Goal: Task Accomplishment & Management: Manage account settings

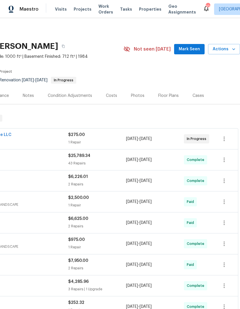
scroll to position [0, 85]
click at [194, 48] on span "Mark Seen" at bounding box center [189, 49] width 21 height 7
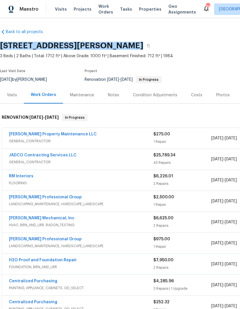
scroll to position [1, 0]
click at [198, 94] on div "Costs" at bounding box center [196, 95] width 11 height 6
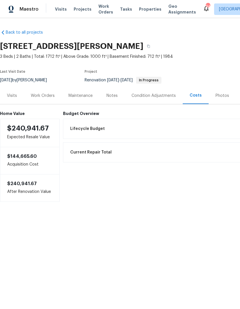
click at [152, 97] on div "Condition Adjustments" at bounding box center [153, 96] width 44 height 6
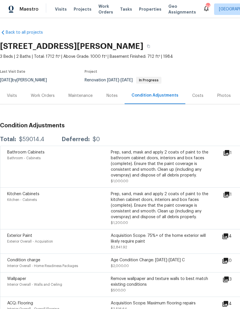
click at [112, 97] on div "Notes" at bounding box center [111, 96] width 11 height 6
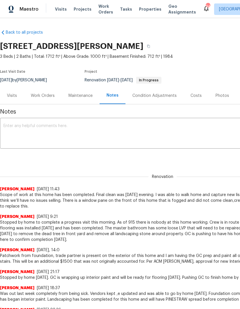
click at [37, 94] on div "Work Orders" at bounding box center [43, 96] width 24 height 6
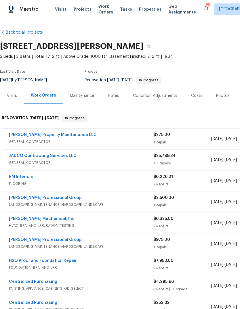
click at [119, 93] on div "Notes" at bounding box center [113, 95] width 25 height 17
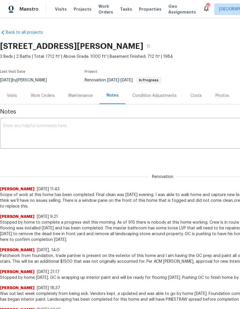
click at [112, 125] on textarea at bounding box center [162, 134] width 318 height 20
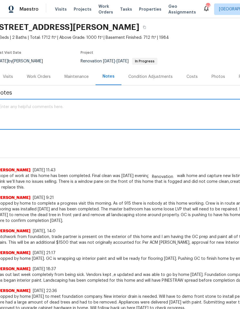
scroll to position [22, 4]
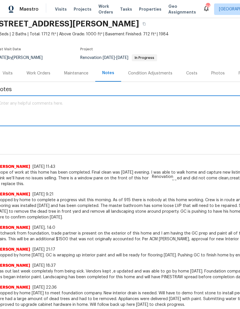
click at [45, 70] on div "Work Orders" at bounding box center [38, 73] width 24 height 6
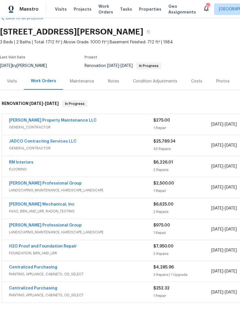
scroll to position [14, 0]
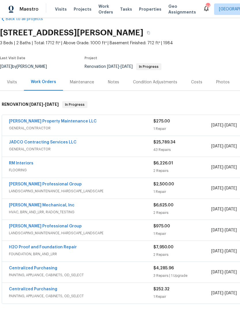
click at [112, 81] on div "Notes" at bounding box center [113, 82] width 11 height 6
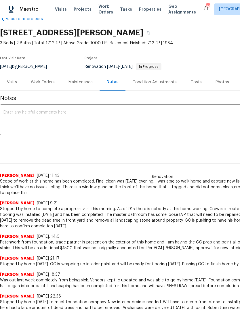
click at [123, 113] on textarea at bounding box center [162, 120] width 318 height 20
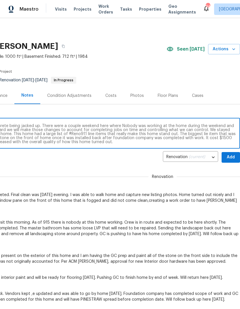
scroll to position [0, 85]
type textarea "This home ended up finishing after the original end date. The foundation compan…"
click at [230, 158] on span "Add" at bounding box center [230, 157] width 9 height 7
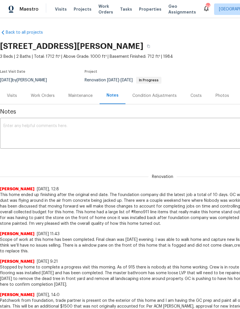
scroll to position [0, 0]
click at [39, 101] on div "Work Orders" at bounding box center [43, 95] width 38 height 17
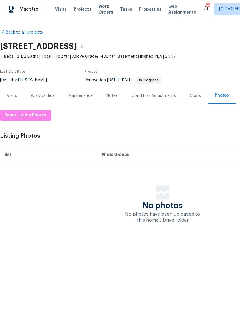
click at [38, 98] on div "Work Orders" at bounding box center [43, 96] width 24 height 6
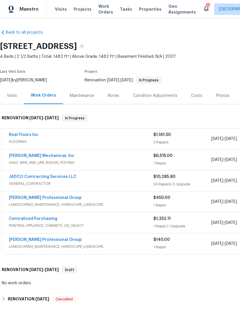
click at [21, 135] on link "Real Floors Inc" at bounding box center [24, 135] width 30 height 4
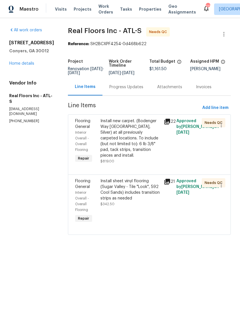
click at [126, 95] on div "Progress Updates" at bounding box center [126, 87] width 48 height 17
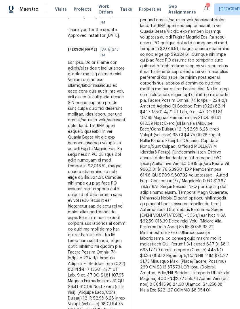
scroll to position [246, 0]
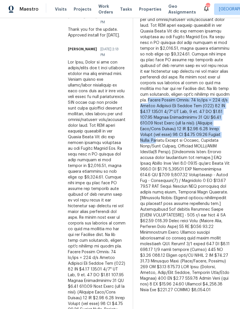
click at [207, 210] on div at bounding box center [185, 137] width 91 height 311
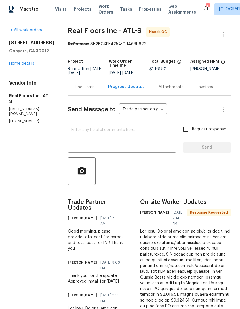
scroll to position [0, 0]
click at [82, 84] on div "Line Items" at bounding box center [85, 87] width 20 height 6
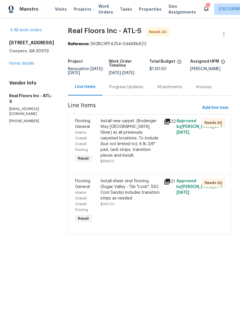
click at [149, 146] on div "Install new carpet. (Bodenger Way 945 Winter Ash, Silver) at all previously car…" at bounding box center [130, 138] width 60 height 40
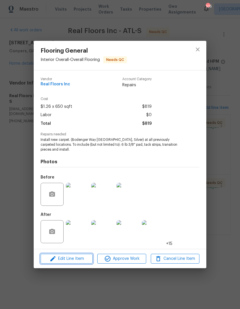
click at [67, 260] on span "Edit Line Item" at bounding box center [66, 258] width 49 height 7
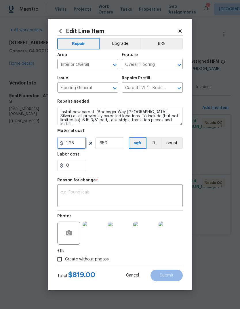
click at [74, 146] on input "1.26" at bounding box center [71, 143] width 29 height 12
click at [72, 191] on textarea at bounding box center [120, 196] width 119 height 12
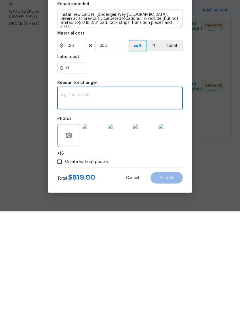
click at [221, 148] on body "Maestro Visits Projects Work Orders Tasks Properties Geo Assignments 105 Atlant…" at bounding box center [120, 125] width 240 height 251
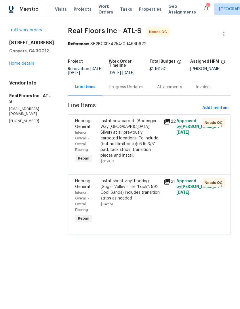
click at [133, 85] on div "Progress Updates" at bounding box center [126, 87] width 48 height 17
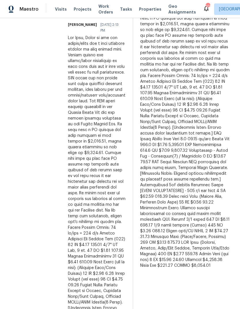
scroll to position [280, 0]
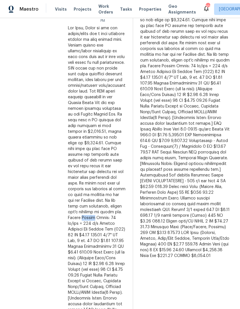
click at [113, 167] on div at bounding box center [97, 278] width 58 height 506
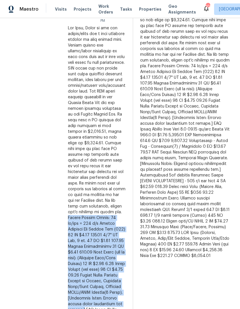
copy div "Carpet Amount Total: 79 sq/yds = 711 s/f Mohawk Bodenger Way Winter Ash (945) 7…"
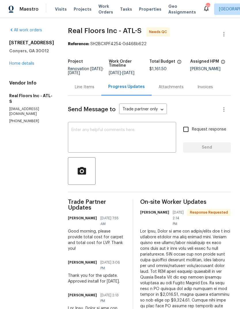
scroll to position [0, 0]
click at [91, 90] on div "Line Items" at bounding box center [85, 87] width 20 height 6
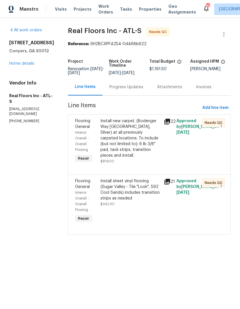
click at [138, 136] on div "Install new carpet. (Bodenger Way 945 Winter Ash, Silver) at all previously car…" at bounding box center [130, 138] width 60 height 40
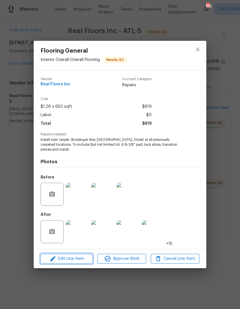
click at [60, 260] on span "Edit Line Item" at bounding box center [66, 258] width 49 height 7
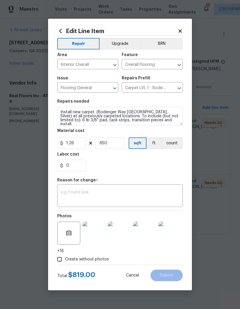
click at [148, 201] on textarea at bounding box center [120, 196] width 119 height 12
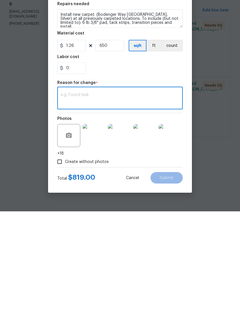
click at [136, 186] on div "x ​" at bounding box center [119, 196] width 125 height 21
click at [72, 190] on textarea at bounding box center [120, 196] width 119 height 12
paste textarea "Carpet Amount Total: 79 sq/yds = 711 s/f Mohawk Bodenger Way Winter Ash (945) 7…"
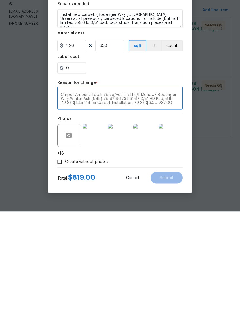
scroll to position [20, 0]
type textarea "Carpet Amount Total: 79 sq/yds = 711 s/f Mohawk Bodenger Way Winter Ash (945) 7…"
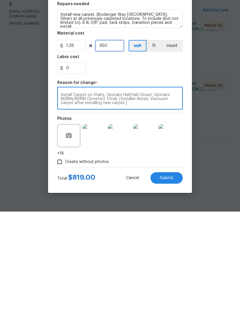
click at [117, 137] on input "650" at bounding box center [109, 143] width 29 height 12
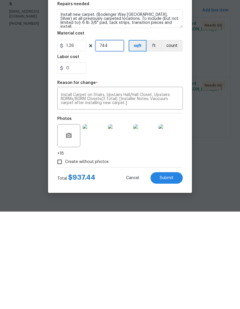
type input "744"
click at [75, 160] on input "0" at bounding box center [71, 166] width 29 height 12
type input "0.53"
click at [172, 190] on textarea "Carpet Amount Total: 79 sq/yds = 711 s/f Mohawk Bodenger Way Winter Ash (945) 7…" at bounding box center [120, 196] width 119 height 12
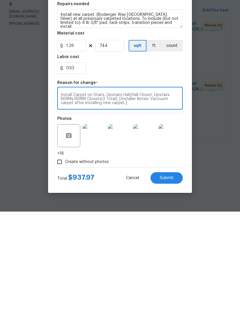
click at [175, 270] on button "Submit" at bounding box center [166, 276] width 32 height 12
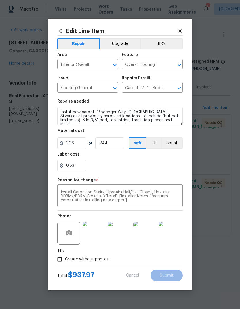
type input "650"
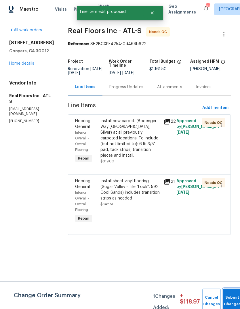
click at [233, 297] on button "Submit Changes" at bounding box center [232, 301] width 18 height 25
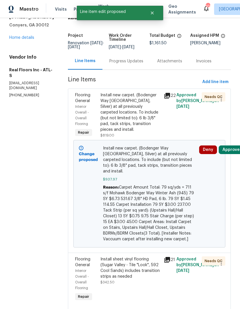
scroll to position [25, 0]
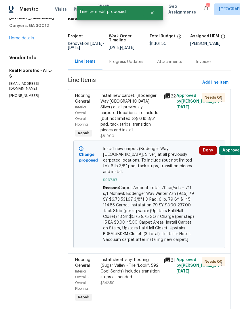
click at [139, 265] on div "Install sheet vinyl flooring (Sugar Valley - Tile "Look", 592 Cool Sands) inclu…" at bounding box center [130, 268] width 60 height 23
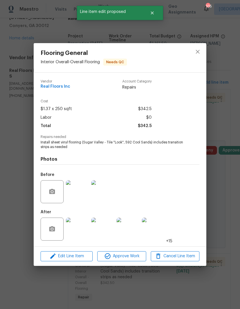
click at [223, 198] on div "Flooring General Interior Overall - Overall Flooring Needs QC Vendor Real Floor…" at bounding box center [120, 154] width 240 height 309
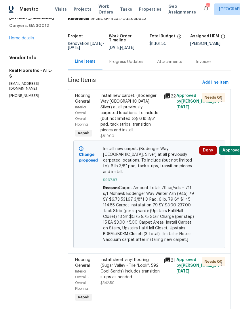
click at [131, 62] on div "Progress Updates" at bounding box center [126, 61] width 48 height 17
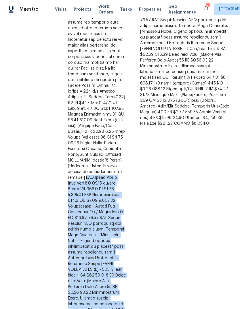
scroll to position [412, 0]
copy div "LVP Click Mohawk Best Door 4.5 32.15 sf/box Cuppa Joe 900.2 SF $2.40 2,160.48 L…"
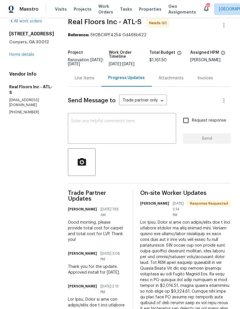
scroll to position [9, 0]
click at [88, 81] on div "Line Items" at bounding box center [85, 78] width 20 height 6
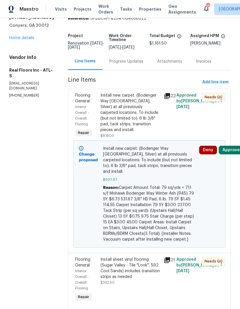
scroll to position [25, 0]
click at [138, 265] on div "Install sheet vinyl flooring (Sugar Valley - Tile "Look", 592 Cool Sands) inclu…" at bounding box center [130, 268] width 60 height 23
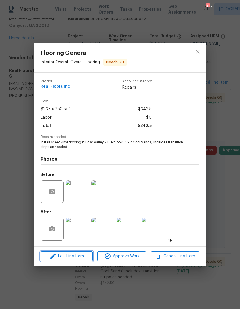
click at [58, 257] on span "Edit Line Item" at bounding box center [66, 256] width 49 height 7
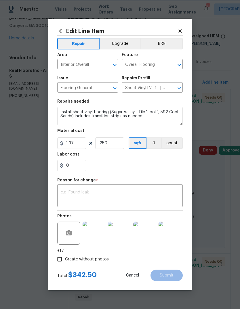
click at [179, 87] on icon "Open" at bounding box center [179, 88] width 7 height 7
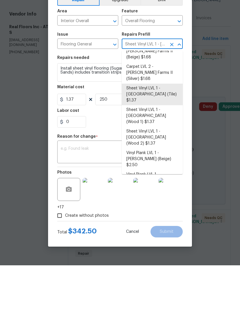
scroll to position [43, 0]
click at [162, 236] on li "Vinyl Plank LVL 2 - Best Door 4.5 (Beige) $3.22" at bounding box center [152, 244] width 61 height 16
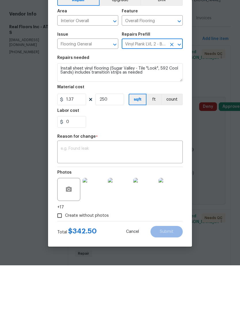
type input "Sheet Vinyl LVL 1 - Sugar Valley (Tile) $1.37"
type textarea "Install LVP (Best Door 4.5 220 Sweeper Beige) Includes transitions, glue and as…"
type input "Vinyl Plank LVL 2 - Best Door 4.5 (Beige) $3.22"
type input "3.22"
click at [135, 190] on textarea at bounding box center [120, 196] width 119 height 12
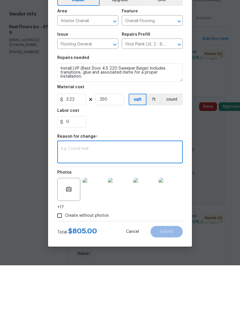
click at [153, 190] on textarea at bounding box center [120, 196] width 119 height 12
paste textarea "LVP Click Mohawk Best Door 4.5 32.15 sf/box Cuppa Joe 900.2 SF $2.40 2,160.48 L…"
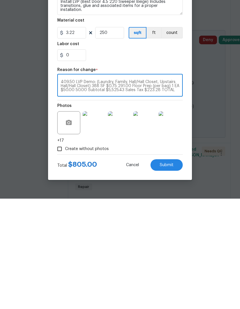
scroll to position [8, 0]
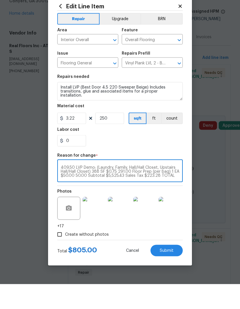
type textarea "LVP Click Mohawk Best Door 4.5 32.15 sf/box Cuppa Joe 900.2 SF $2.40 2,160.48 L…"
click at [127, 38] on button "Upgrade" at bounding box center [120, 44] width 41 height 12
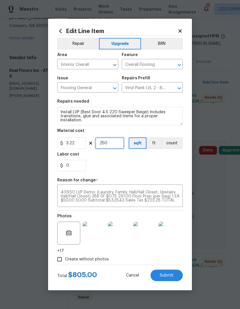
click at [120, 143] on input "250" at bounding box center [109, 143] width 29 height 12
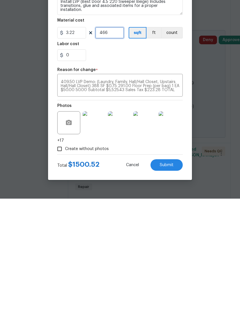
type input "466"
click at [175, 270] on button "Submit" at bounding box center [166, 276] width 32 height 12
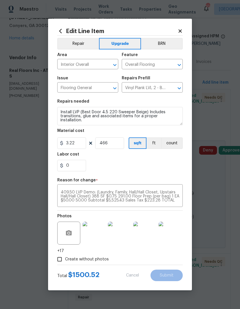
type textarea "Install sheet vinyl flooring (Sugar Valley - Tile "Look", 592 Cool Sands) inclu…"
type input "250"
type input "Sheet Vinyl LVL 1 - Sugar Valley (Tile) $1.37"
type input "1.37"
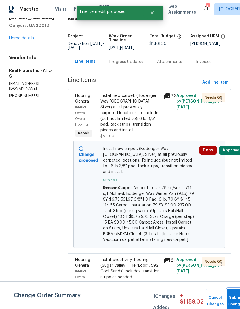
click at [235, 296] on button "Submit Changes" at bounding box center [236, 301] width 18 height 25
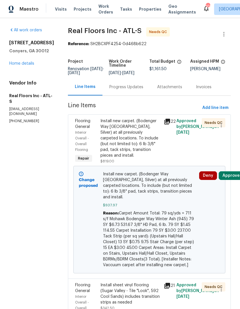
scroll to position [0, 0]
click at [218, 103] on button "Add line item" at bounding box center [215, 108] width 31 height 11
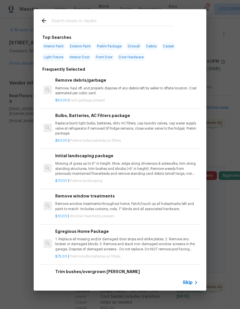
click at [123, 26] on input "text" at bounding box center [112, 21] width 122 height 9
type input "Lvp"
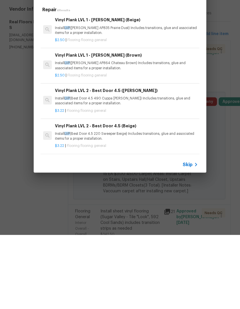
scroll to position [0, 1]
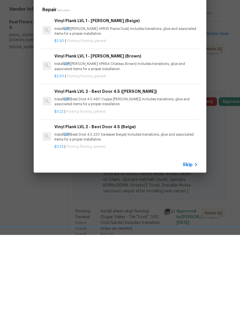
click at [138, 198] on div "Vinyl Plank LVL 2 - Best Door 4.5 (Beige) Install LVP (Best Door 4.5 220 Sweepe…" at bounding box center [125, 207] width 143 height 19
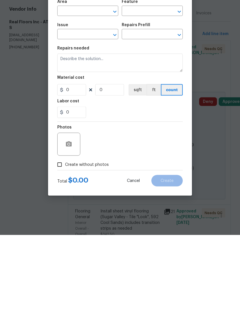
type input "Overall Flooring"
type input "Flooring General"
type input "Vinyl Plank LVL 2 - Best Door 4.5 (Beige) $3.22"
type textarea "Install LVP (Best Door 4.5 220 Sweeper Beige) Includes transitions, glue and as…"
type input "3.22"
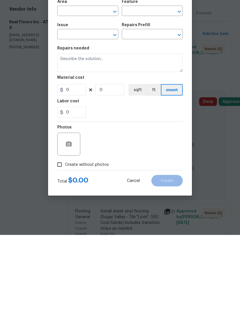
type input "1"
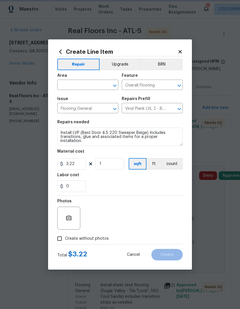
click at [102, 89] on div "​" at bounding box center [87, 85] width 61 height 9
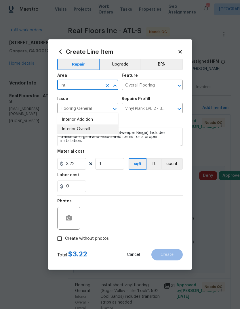
click at [92, 125] on li "Interior Overall" at bounding box center [87, 129] width 61 height 9
type input "Interior Overall"
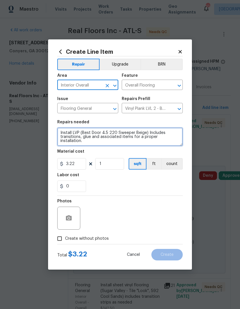
click at [180, 142] on textarea "Install LVP (Best Door 4.5 220 Sweeper Beige) Includes transitions, glue and as…" at bounding box center [119, 137] width 125 height 18
paste textarea "LVP Click Mohawk Best Door 4.5 32.15 sf/box Cuppa Joe 900.2 SF $2.40 2,160.48 L…"
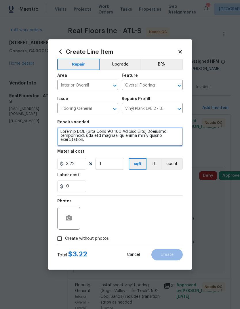
scroll to position [68, 0]
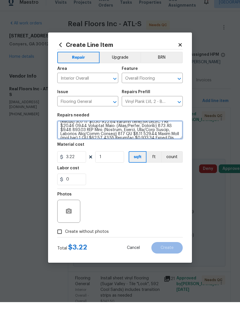
type textarea "Install LVP (Best Door 4.5 220 Sweeper Beige) Includes transitions, glue and as…"
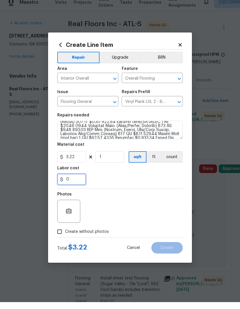
click at [71, 181] on input "0" at bounding box center [71, 187] width 29 height 12
type input "223.28"
click at [107, 160] on input "1" at bounding box center [109, 164] width 29 height 12
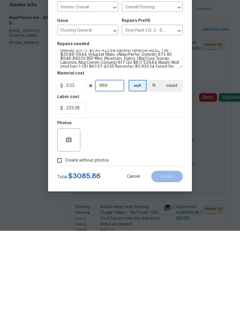
type input "889"
click at [81, 181] on input "223.28" at bounding box center [71, 187] width 29 height 12
type input "224.94"
click at [117, 158] on input "889" at bounding box center [109, 164] width 29 height 12
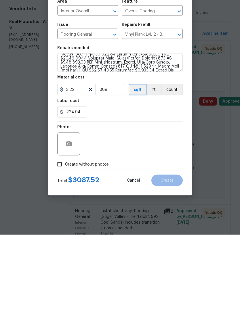
click at [61, 233] on input "Create without photos" at bounding box center [59, 238] width 11 height 11
checkbox input "true"
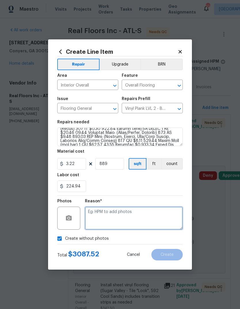
click at [149, 223] on textarea at bounding box center [134, 218] width 98 height 23
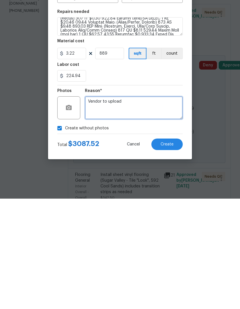
type textarea "Vendor to upload"
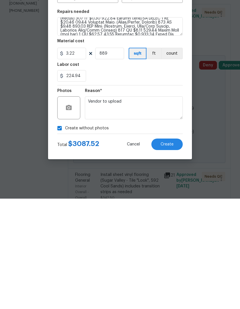
click at [177, 249] on button "Create" at bounding box center [166, 255] width 31 height 12
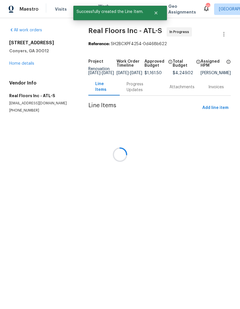
scroll to position [0, 0]
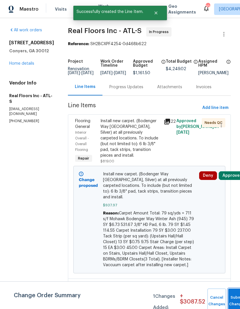
click at [234, 295] on button "Submit Changes" at bounding box center [237, 301] width 18 height 25
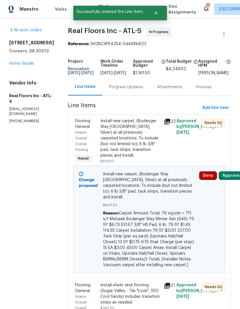
click at [18, 66] on link "Home details" at bounding box center [21, 64] width 25 height 4
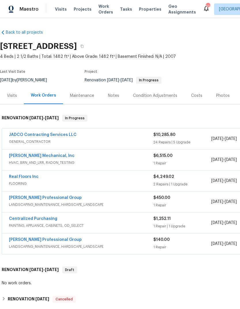
click at [24, 133] on link "JADCO Contracting Services LLC" at bounding box center [43, 135] width 68 height 4
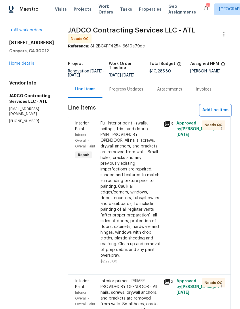
click at [219, 114] on span "Add line item" at bounding box center [215, 110] width 26 height 7
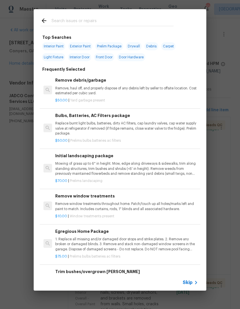
click at [150, 15] on div at bounding box center [107, 20] width 147 height 23
click at [58, 41] on div "Interior Paint Exterior Paint Prelim Package Drywall Debris Carpet Light Fixtur…" at bounding box center [120, 52] width 159 height 22
click at [59, 44] on span "Interior Paint" at bounding box center [53, 46] width 23 height 8
type input "Interior Paint"
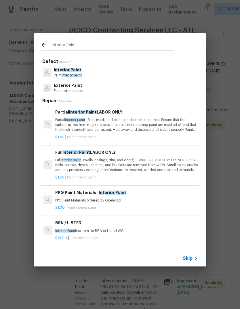
click at [100, 70] on div "Interior Paint Paint interior paint" at bounding box center [120, 73] width 159 height 16
click at [79, 74] on span "interior paint" at bounding box center [72, 75] width 20 height 3
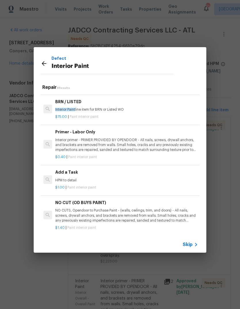
scroll to position [108, 0]
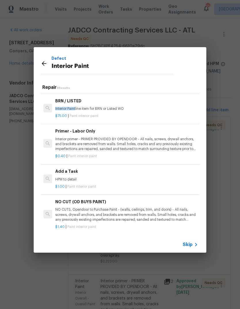
click at [64, 178] on p "HPM to detail" at bounding box center [126, 179] width 143 height 5
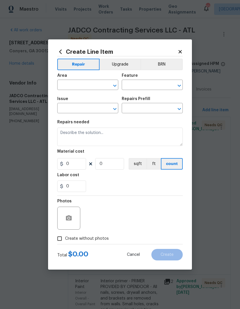
type input "Overall Paint"
type input "Interior Paint"
type input "Add a Task $1.00"
type textarea "HPM to detail"
type input "1"
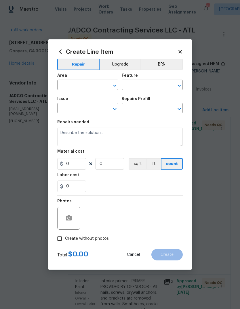
type input "1"
click at [99, 84] on input "text" at bounding box center [79, 85] width 45 height 9
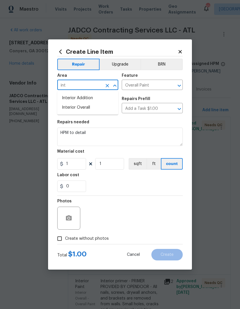
click at [88, 108] on li "Interior Overall" at bounding box center [87, 107] width 61 height 9
type input "Interior Overall"
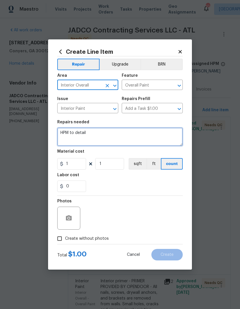
click at [114, 136] on textarea "HPM to detail" at bounding box center [119, 137] width 125 height 18
type textarea "H"
type textarea "#5% stpp line item"
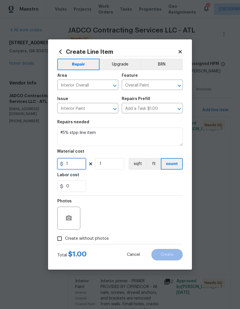
click at [70, 163] on input "1" at bounding box center [71, 164] width 29 height 12
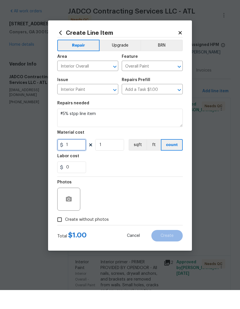
click at [73, 158] on input "1" at bounding box center [71, 164] width 29 height 12
click at [73, 158] on input "-1" at bounding box center [71, 164] width 29 height 12
type input "-1750"
click at [154, 128] on textarea "#5% stpp line item" at bounding box center [119, 137] width 125 height 18
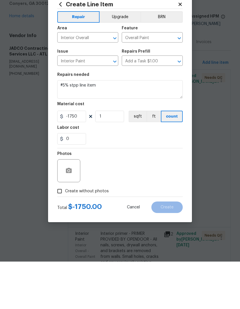
click at [60, 233] on input "Create without photos" at bounding box center [59, 238] width 11 height 11
checkbox input "true"
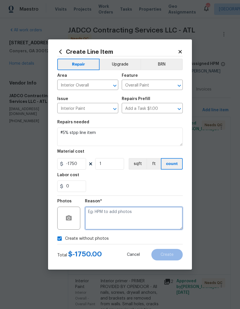
click at [146, 226] on textarea at bounding box center [134, 218] width 98 height 23
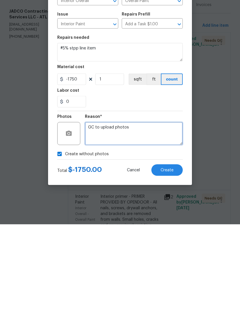
type textarea "GC to upload photos"
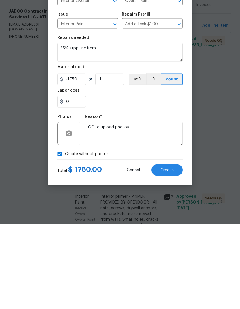
click at [173, 253] on span "Create" at bounding box center [167, 255] width 13 height 4
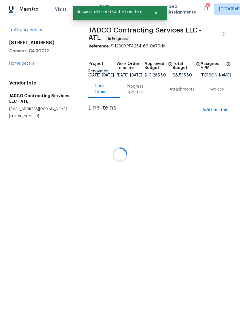
scroll to position [0, 0]
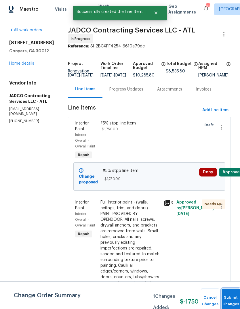
click at [229, 296] on button "Submit Changes" at bounding box center [230, 301] width 18 height 25
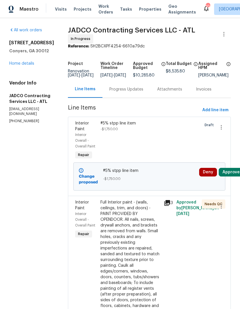
click at [30, 62] on link "Home details" at bounding box center [21, 64] width 25 height 4
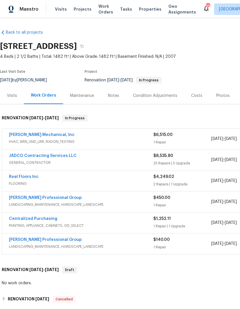
click at [118, 94] on div "Notes" at bounding box center [113, 96] width 11 height 6
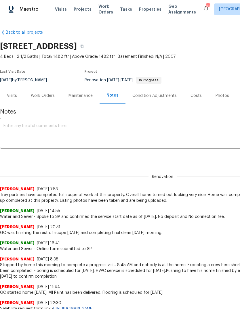
click at [138, 127] on textarea at bounding box center [162, 134] width 318 height 20
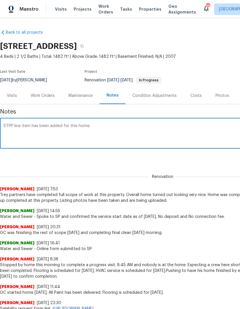
click at [152, 133] on textarea "STPP line item has been added for this home." at bounding box center [162, 134] width 318 height 20
click at [186, 125] on textarea "STPP line item has been added for this home. I also added the STPP discount from" at bounding box center [162, 134] width 318 height 20
paste textarea "1275 Mountain Dr NE, Conyers, GA 30013"
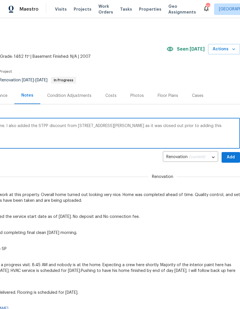
scroll to position [0, 85]
type textarea "STPP line item has been added for this home. I also added the STPP discount fro…"
click at [231, 157] on span "Add" at bounding box center [230, 157] width 9 height 7
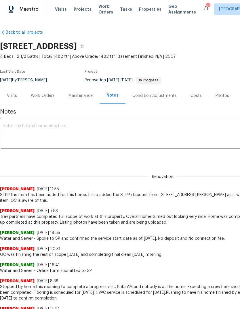
scroll to position [0, 0]
click at [196, 92] on div "Costs" at bounding box center [196, 95] width 25 height 17
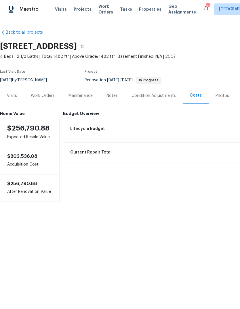
click at [146, 92] on div "Condition Adjustments" at bounding box center [154, 95] width 58 height 17
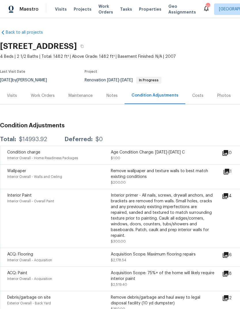
click at [118, 97] on div "Notes" at bounding box center [112, 95] width 25 height 17
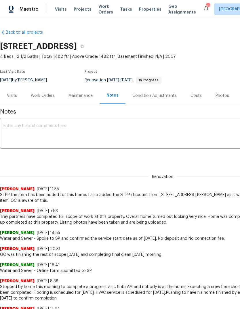
click at [124, 129] on textarea at bounding box center [162, 134] width 318 height 20
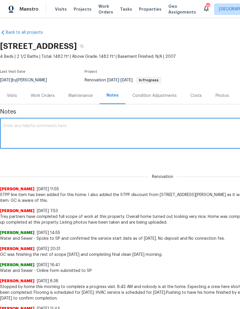
click at [143, 100] on div "Condition Adjustments" at bounding box center [154, 95] width 58 height 17
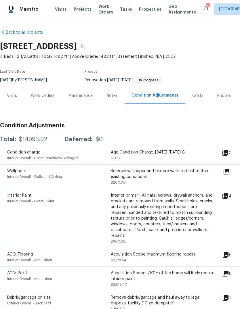
click at [53, 97] on div "Work Orders" at bounding box center [43, 96] width 24 height 6
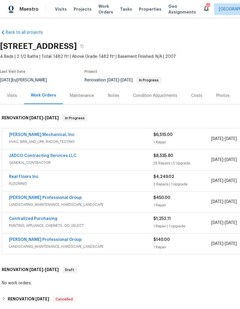
click at [164, 90] on div "Condition Adjustments" at bounding box center [155, 95] width 58 height 17
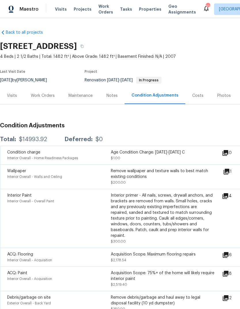
click at [46, 91] on div "Work Orders" at bounding box center [43, 95] width 38 height 17
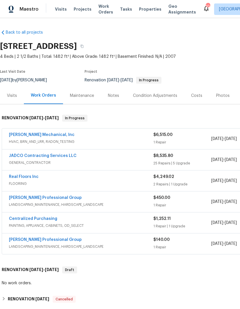
click at [23, 154] on link "JADCO Contracting Services LLC" at bounding box center [43, 156] width 68 height 4
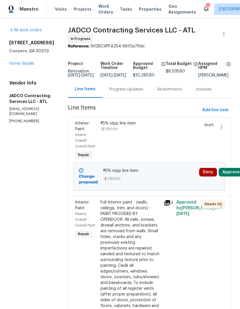
click at [28, 65] on link "Home details" at bounding box center [21, 64] width 25 height 4
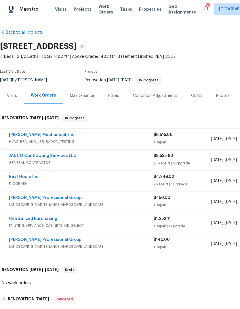
click at [165, 100] on div "Condition Adjustments" at bounding box center [155, 95] width 58 height 17
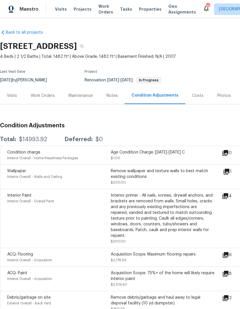
click at [48, 96] on div "Work Orders" at bounding box center [43, 96] width 24 height 6
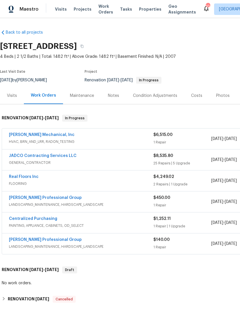
click at [21, 155] on link "JADCO Contracting Services LLC" at bounding box center [43, 156] width 68 height 4
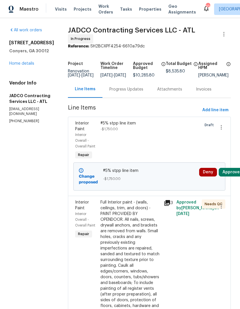
click at [18, 64] on link "Home details" at bounding box center [21, 64] width 25 height 4
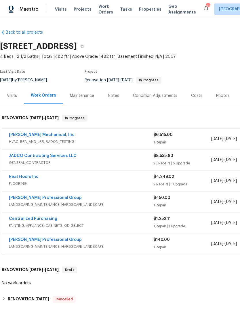
click at [116, 91] on div "Notes" at bounding box center [113, 95] width 25 height 17
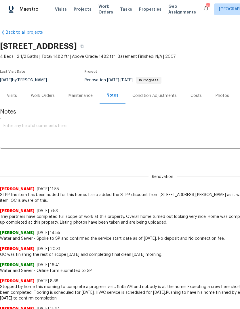
click at [148, 126] on textarea at bounding box center [162, 134] width 318 height 20
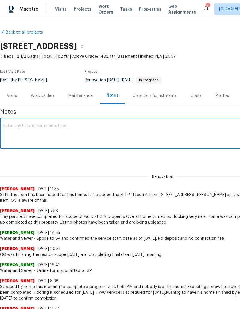
click at [194, 98] on div "Costs" at bounding box center [195, 96] width 11 height 6
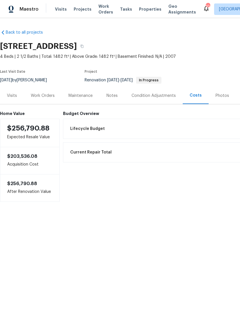
click at [51, 100] on div "Work Orders" at bounding box center [43, 95] width 38 height 17
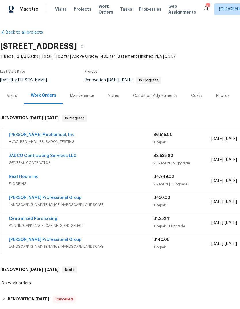
click at [113, 98] on div "Notes" at bounding box center [113, 96] width 11 height 6
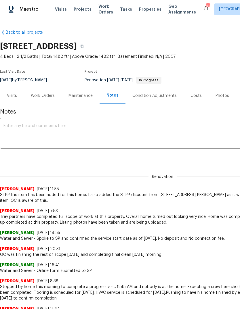
click at [123, 136] on textarea at bounding box center [162, 134] width 318 height 20
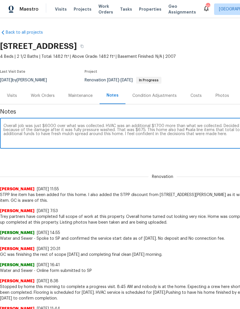
click at [93, 134] on textarea "Overall job was just $6000 over what was collected. HVAC was an additional $170…" at bounding box center [162, 134] width 318 height 20
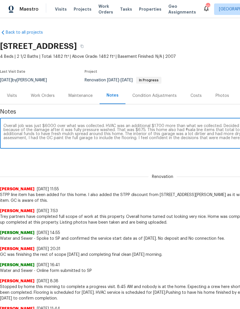
click at [207, 142] on textarea "Overall job was just $6000 over what was collected. HVAC was an additional $170…" at bounding box center [162, 134] width 318 height 20
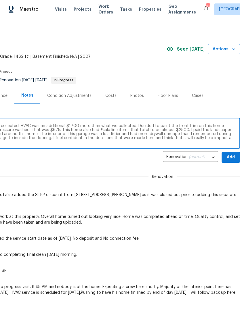
type textarea "Overall job was just $6000 over what was collected. HVAC was an additional $170…"
click at [232, 157] on span "Add" at bounding box center [230, 157] width 9 height 7
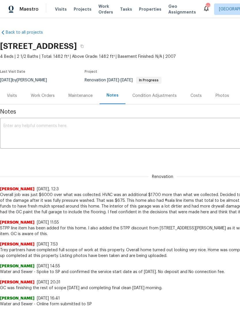
scroll to position [-1, -12]
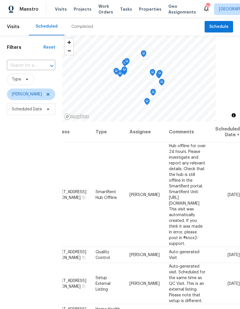
scroll to position [0, 45]
click at [0, 0] on icon at bounding box center [0, 0] width 0 height 0
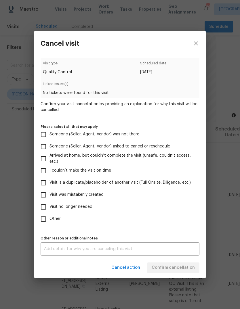
click at [45, 197] on input "Visit was mistakenly created" at bounding box center [43, 195] width 12 height 12
checkbox input "true"
click at [187, 266] on span "Confirm cancellation" at bounding box center [173, 267] width 43 height 7
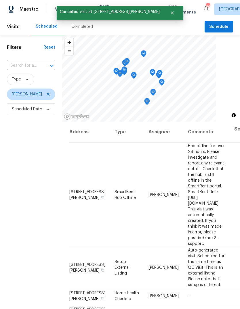
scroll to position [0, 0]
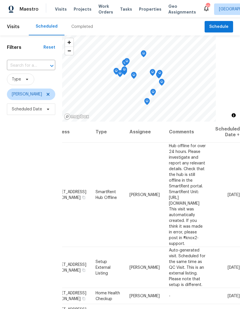
scroll to position [0, 45]
click at [0, 0] on icon at bounding box center [0, 0] width 0 height 0
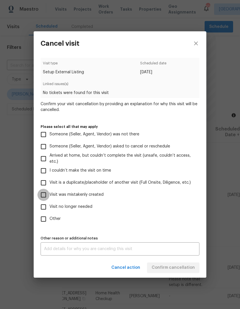
click at [45, 196] on input "Visit was mistakenly created" at bounding box center [43, 195] width 12 height 12
checkbox input "true"
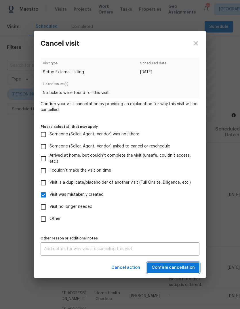
click at [183, 267] on span "Confirm cancellation" at bounding box center [173, 267] width 43 height 7
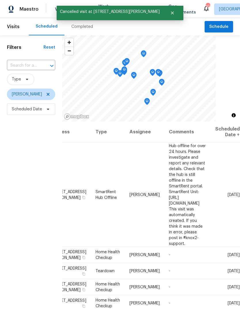
click at [0, 0] on icon at bounding box center [0, 0] width 0 height 0
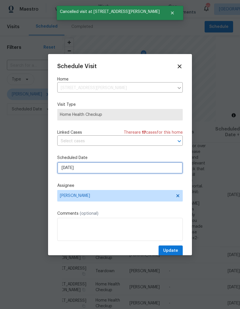
click at [168, 172] on input "[DATE]" at bounding box center [119, 168] width 125 height 12
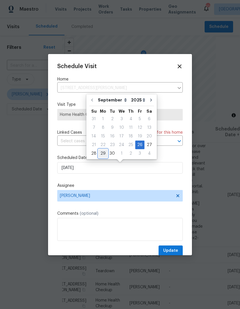
click at [104, 153] on div "29" at bounding box center [102, 154] width 9 height 8
type input "[DATE]"
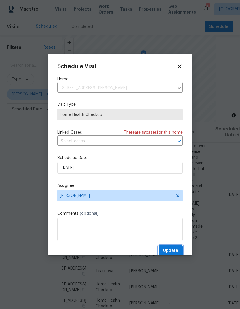
click at [176, 251] on span "Update" at bounding box center [170, 250] width 15 height 7
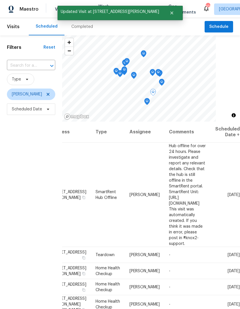
click at [0, 0] on icon at bounding box center [0, 0] width 0 height 0
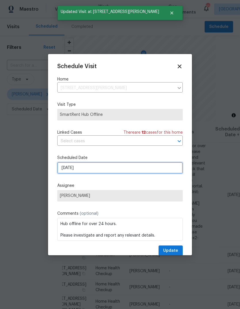
click at [168, 170] on input "[DATE]" at bounding box center [119, 168] width 125 height 12
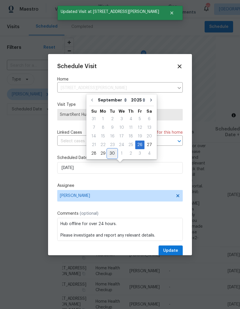
click at [110, 153] on div "30" at bounding box center [112, 154] width 9 height 8
type input "9/30/2025"
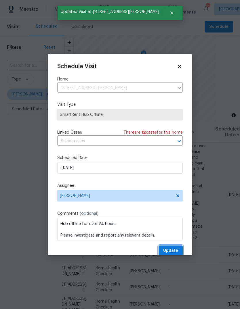
click at [178, 250] on button "Update" at bounding box center [170, 251] width 24 height 11
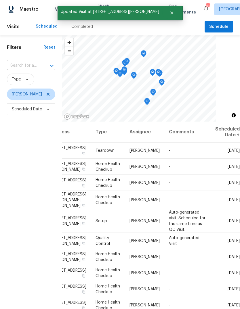
click at [0, 0] on icon at bounding box center [0, 0] width 0 height 0
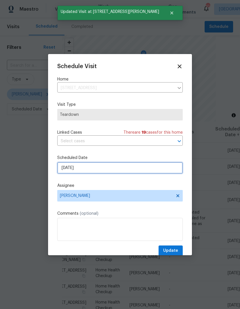
click at [166, 171] on input "[DATE]" at bounding box center [119, 168] width 125 height 12
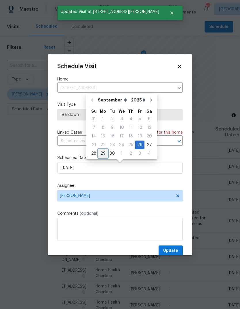
click at [104, 154] on div "29" at bounding box center [102, 154] width 9 height 8
type input "[DATE]"
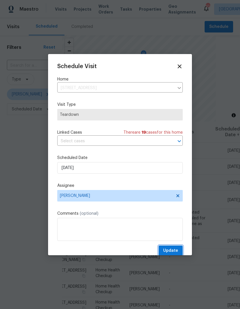
click at [177, 247] on button "Update" at bounding box center [170, 251] width 24 height 11
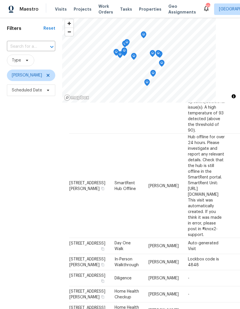
scroll to position [0, 0]
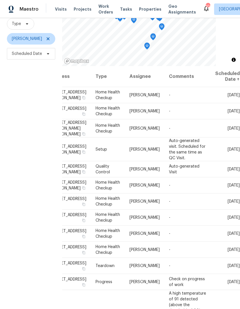
click at [0, 0] on span at bounding box center [0, 0] width 0 height 0
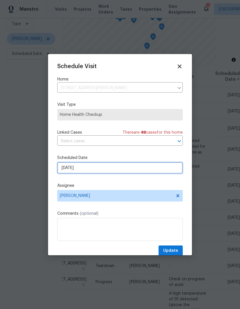
click at [158, 169] on input "9/27/2025" at bounding box center [119, 168] width 125 height 12
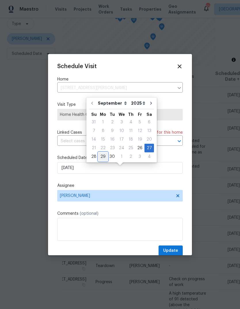
click at [105, 153] on div "29" at bounding box center [102, 157] width 9 height 8
type input "[DATE]"
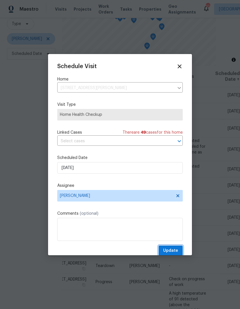
click at [175, 251] on span "Update" at bounding box center [170, 250] width 15 height 7
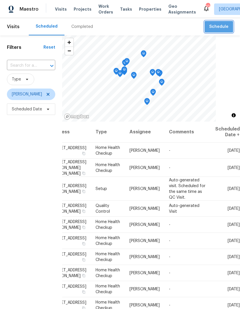
click at [223, 24] on span "Schedule" at bounding box center [218, 26] width 19 height 7
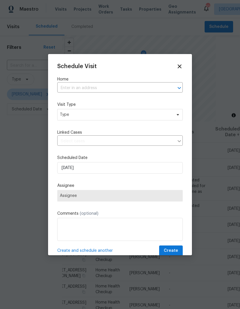
click at [143, 91] on input "text" at bounding box center [111, 88] width 109 height 9
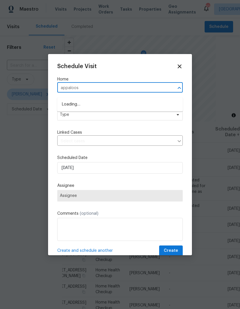
type input "appaloosa"
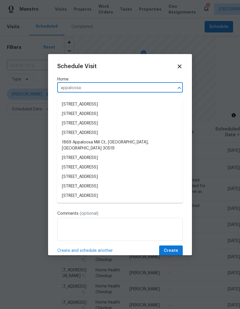
click at [124, 163] on li "2048 Appaloosa Way, Conyers, GA 30012" at bounding box center [119, 167] width 125 height 9
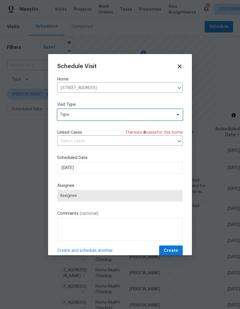
click at [170, 117] on span "Type" at bounding box center [116, 115] width 112 height 6
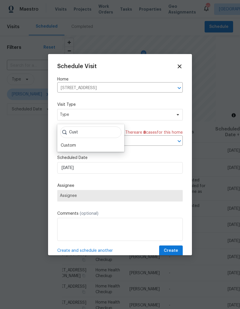
type input "Cust"
click at [72, 143] on div "Custom" at bounding box center [68, 146] width 15 height 6
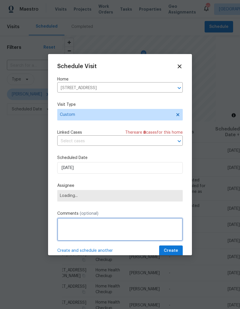
click at [143, 224] on textarea at bounding box center [119, 229] width 125 height 23
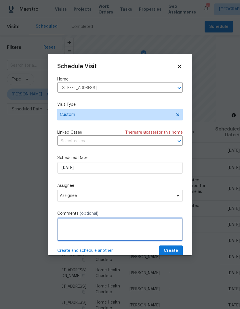
scroll to position [22, 0]
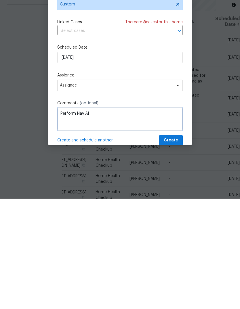
type textarea "Perform Nav AI"
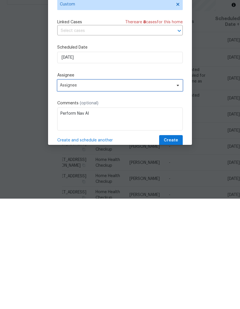
click at [177, 190] on span "Assignee" at bounding box center [119, 196] width 125 height 12
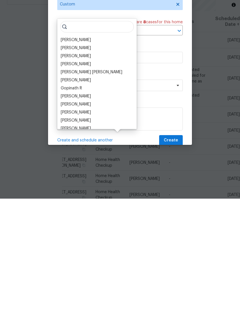
click at [75, 148] on div "[PERSON_NAME]" at bounding box center [76, 151] width 30 height 6
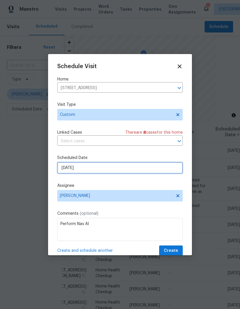
click at [144, 168] on input "[DATE]" at bounding box center [119, 168] width 125 height 12
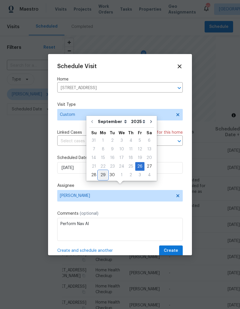
click at [105, 171] on div "29" at bounding box center [102, 175] width 9 height 8
type input "[DATE]"
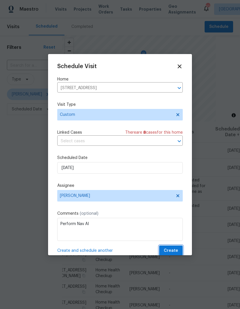
click at [176, 248] on button "Create" at bounding box center [171, 251] width 24 height 11
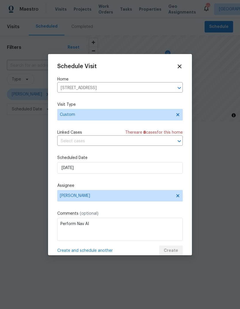
scroll to position [0, 0]
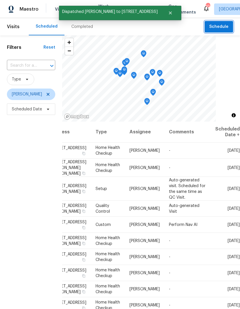
click at [219, 24] on span "Schedule" at bounding box center [218, 26] width 19 height 7
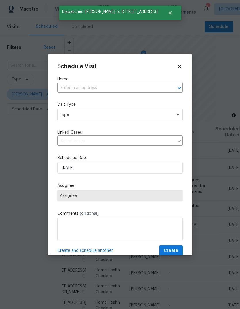
click at [125, 88] on input "text" at bounding box center [111, 88] width 109 height 9
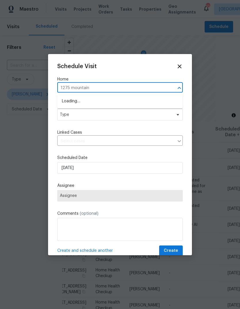
type input "1275 mountain"
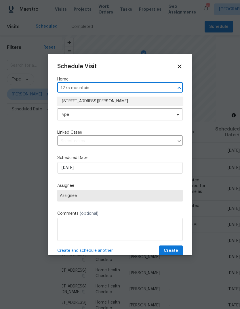
click at [117, 104] on li "1275 Mountain Dr NE, Conyers, GA 30013" at bounding box center [119, 101] width 125 height 9
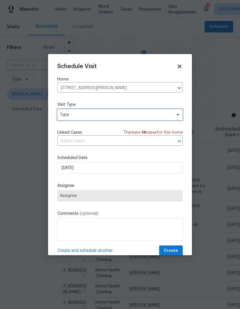
click at [143, 118] on span "Type" at bounding box center [116, 115] width 112 height 6
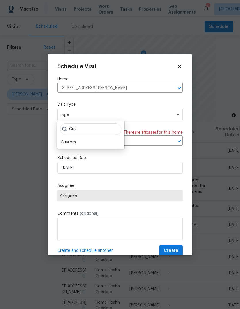
type input "Cust"
click at [73, 143] on div "Custom" at bounding box center [68, 143] width 15 height 6
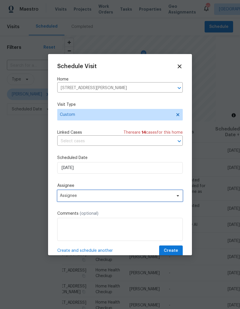
click at [129, 196] on span "Assignee" at bounding box center [116, 196] width 113 height 5
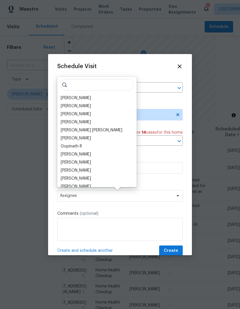
click at [85, 98] on div "[PERSON_NAME]" at bounding box center [76, 98] width 30 height 6
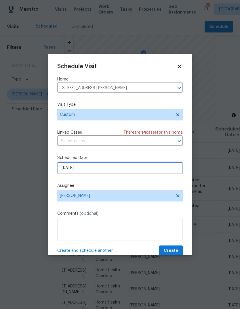
click at [140, 169] on input "[DATE]" at bounding box center [119, 168] width 125 height 12
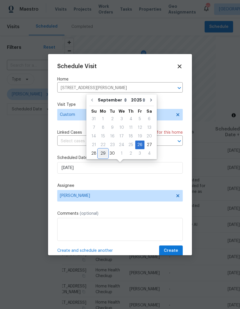
click at [102, 151] on div "29" at bounding box center [102, 154] width 9 height 8
type input "[DATE]"
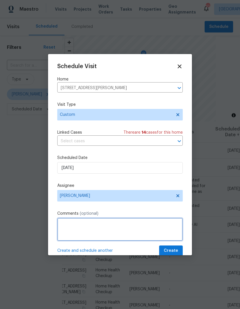
click at [161, 233] on textarea at bounding box center [119, 229] width 125 height 23
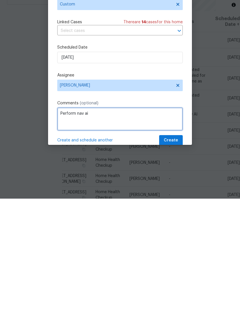
type textarea "Perform nav ai"
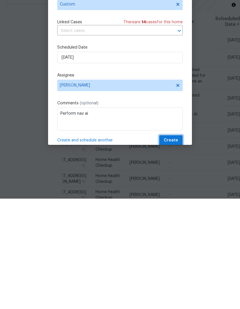
click at [177, 247] on span "Create" at bounding box center [171, 250] width 14 height 7
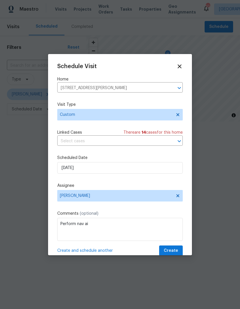
scroll to position [0, 0]
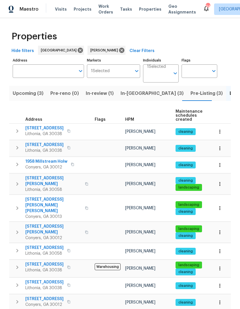
click at [133, 96] on span "In-[GEOGRAPHIC_DATA] (3)" at bounding box center [152, 93] width 63 height 8
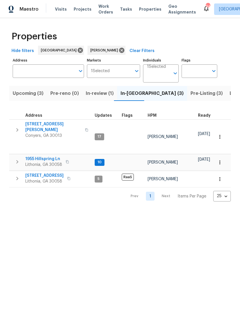
click at [35, 156] on span "1955 Hillspring Ln" at bounding box center [43, 159] width 37 height 6
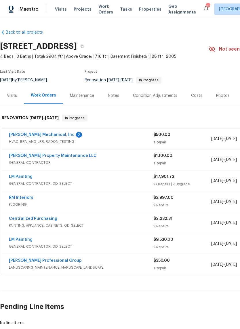
click at [22, 135] on link "[PERSON_NAME] Mechanical, Inc" at bounding box center [42, 135] width 66 height 4
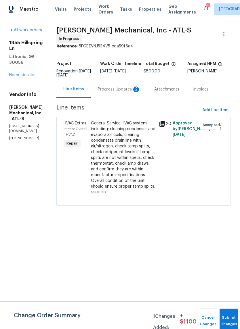
click at [135, 91] on div "Progress Updates 2" at bounding box center [119, 90] width 43 height 6
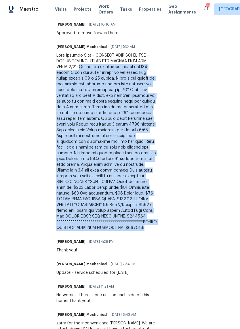
scroll to position [275, 0]
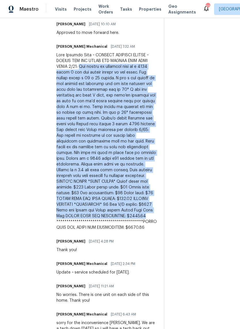
copy div "Lor ipsumd si ametcons adip el s 0381 doeiu 7 tem inc utlabo etdolo ma ali enim…"
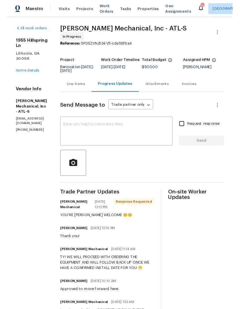
scroll to position [0, 0]
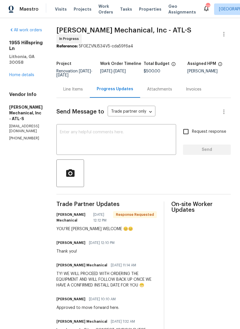
click at [90, 95] on div "Line Items" at bounding box center [72, 89] width 33 height 17
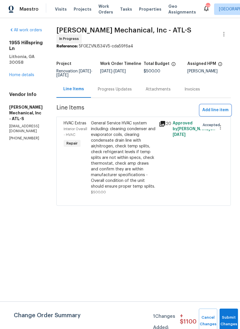
click at [213, 112] on span "Add line item" at bounding box center [215, 110] width 26 height 7
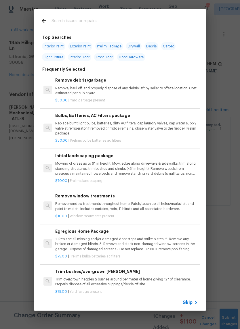
click at [128, 23] on input "text" at bounding box center [112, 21] width 122 height 9
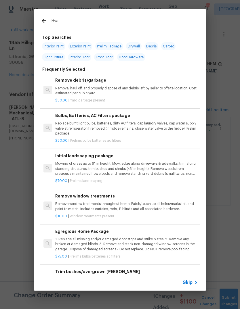
type input "Hvac"
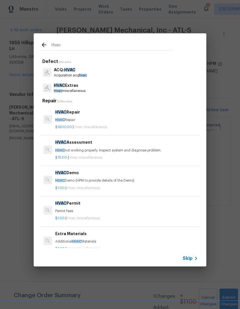
click at [79, 92] on p "Hvac miscellaneous" at bounding box center [70, 91] width 32 height 5
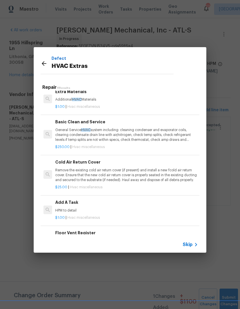
scroll to position [128, 0]
click at [76, 210] on p "HPM to detail" at bounding box center [126, 210] width 143 height 5
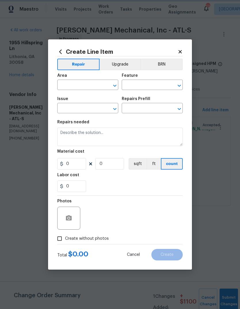
type input "HVAC"
type input "HVAC Extras"
type textarea "HPM to detail"
type input "1"
type input "Add A Task $1.00"
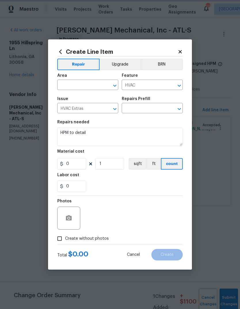
type input "1"
click at [94, 85] on input "text" at bounding box center [79, 85] width 45 height 9
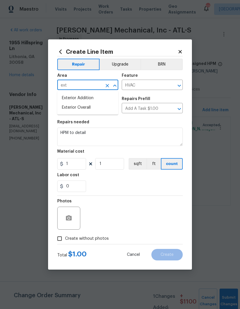
click at [86, 108] on li "Exterior Overall" at bounding box center [87, 107] width 61 height 9
type input "Exterior Overall"
click at [133, 137] on textarea "HPM to detail" at bounding box center [119, 137] width 125 height 18
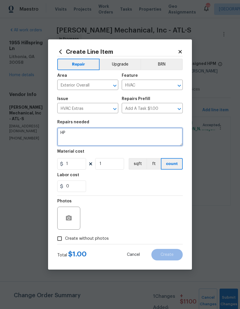
type textarea "H"
click at [67, 133] on textarea at bounding box center [119, 137] width 125 height 18
paste textarea "One system on property this is a 2022 model 3 ton gas system upflow in the atti…"
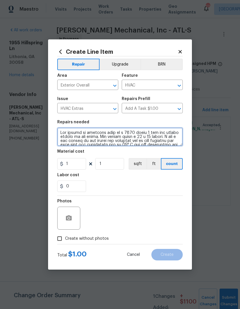
scroll to position [77, 0]
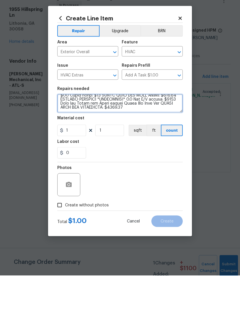
type textarea "One system on property this is a 2022 model 3 ton gas system upflow in the atti…"
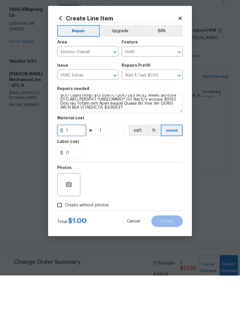
click at [74, 158] on input "1" at bounding box center [71, 164] width 29 height 12
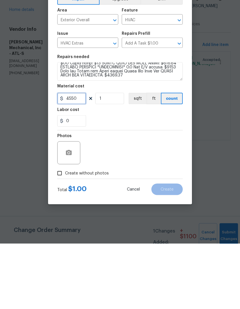
type input "4550"
click at [59, 233] on input "Create without photos" at bounding box center [59, 238] width 11 height 11
checkbox input "true"
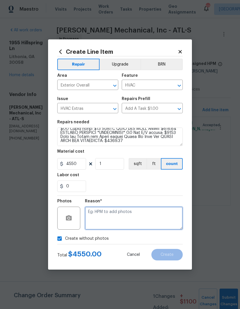
click at [153, 211] on textarea at bounding box center [134, 218] width 98 height 23
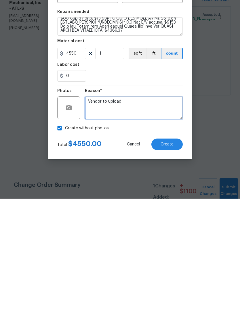
type textarea "Vendor to upload"
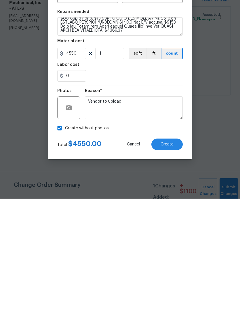
click at [175, 249] on button "Create" at bounding box center [166, 255] width 31 height 12
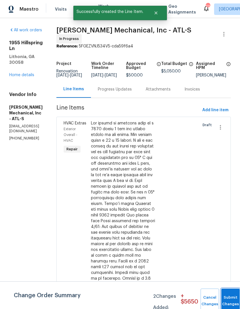
click at [230, 295] on button "Submit Changes" at bounding box center [230, 301] width 18 height 25
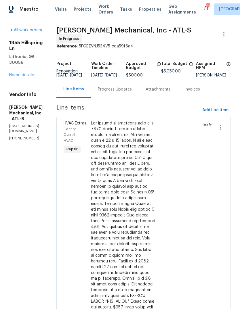
click at [25, 73] on link "Home details" at bounding box center [21, 75] width 25 height 4
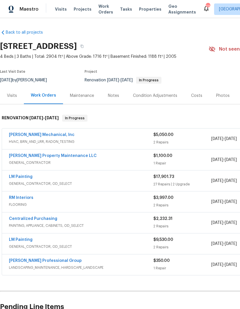
click at [21, 135] on link "JH Martin Mechanical, Inc" at bounding box center [42, 135] width 66 height 4
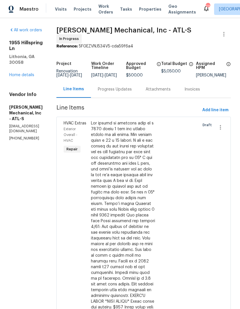
click at [132, 90] on div "Progress Updates" at bounding box center [115, 90] width 34 height 6
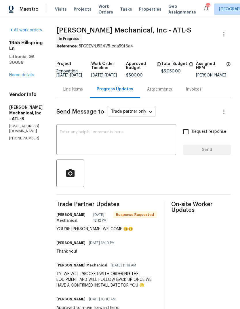
click at [83, 92] on div "Line Items" at bounding box center [73, 90] width 20 height 6
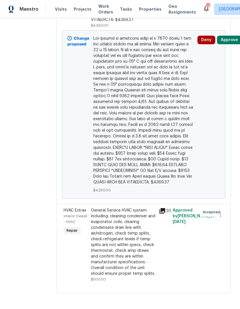
scroll to position [383, 0]
click at [142, 248] on div "General Service HVAC system including: cleaning condenser and evaporator coils,…" at bounding box center [123, 242] width 65 height 69
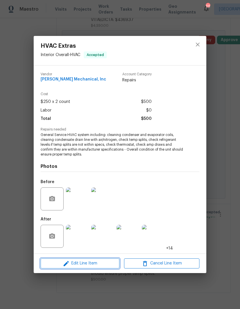
click at [73, 262] on span "Edit Line Item" at bounding box center [79, 263] width 75 height 7
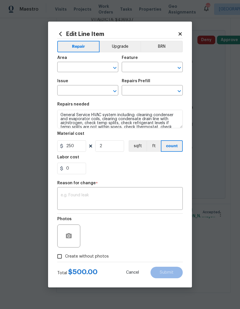
type input "Interior Overall"
type input "HVAC"
type input "HVAC Extras"
type input "Basic Clean and Service $250.00"
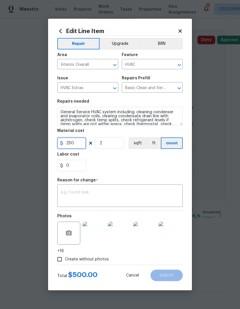
click at [83, 146] on input "250" at bounding box center [71, 143] width 29 height 12
type input "451"
click at [112, 142] on input "2" at bounding box center [109, 143] width 29 height 12
type input "1"
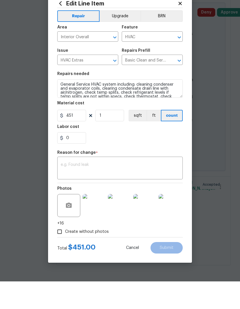
click at [166, 190] on textarea at bounding box center [120, 196] width 119 height 12
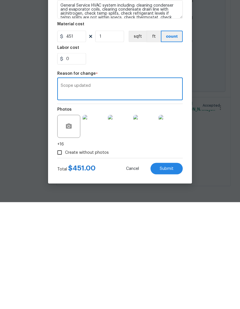
type textarea "Scope updated"
click at [174, 270] on button "Submit" at bounding box center [166, 276] width 32 height 12
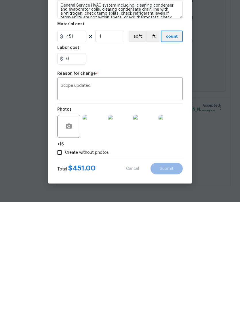
scroll to position [22, 0]
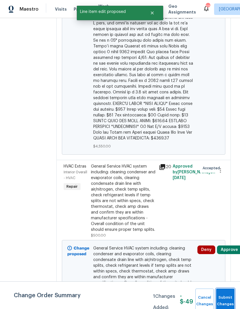
click at [230, 295] on button "Submit Changes" at bounding box center [225, 301] width 18 height 25
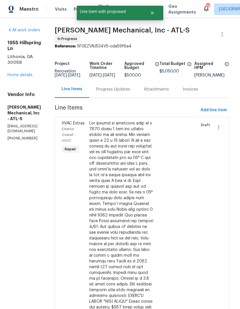
scroll to position [0, 4]
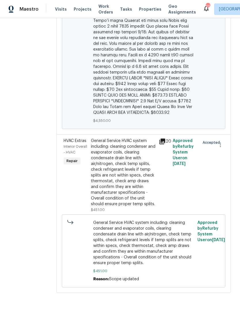
scroll to position [459, 0]
click at [151, 190] on div "General Service HVAC system including: cleaning condenser and evaporator coils,…" at bounding box center [123, 172] width 65 height 69
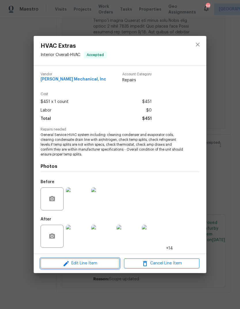
click at [70, 263] on span "Edit Line Item" at bounding box center [79, 263] width 75 height 7
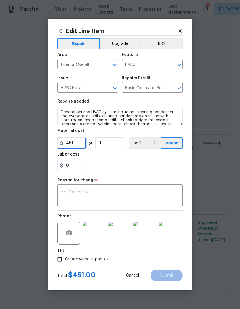
click at [82, 143] on input "451" at bounding box center [71, 143] width 29 height 12
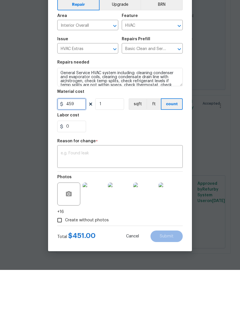
type input "459"
click at [167, 190] on textarea at bounding box center [120, 196] width 119 height 12
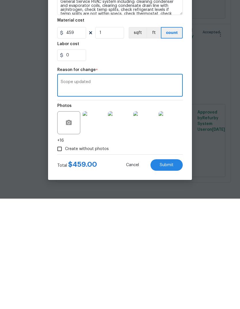
type textarea "Scope updated"
click at [176, 270] on button "Submit" at bounding box center [166, 276] width 32 height 12
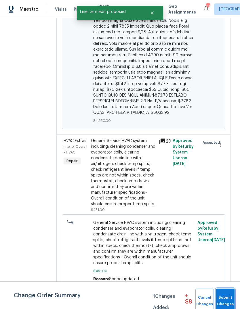
click at [230, 292] on button "Submit Changes" at bounding box center [225, 301] width 18 height 25
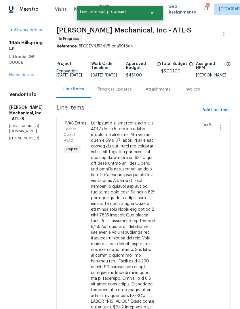
scroll to position [0, 0]
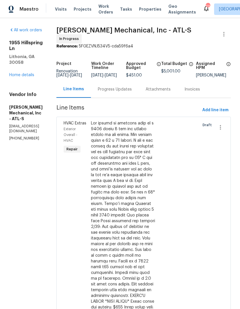
click at [21, 73] on link "Home details" at bounding box center [21, 75] width 25 height 4
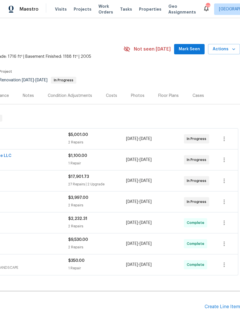
scroll to position [0, 85]
click at [193, 53] on button "Mark Seen" at bounding box center [189, 49] width 30 height 11
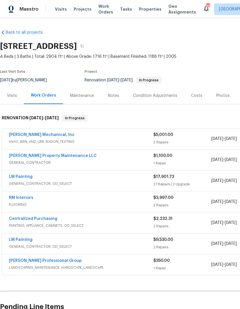
scroll to position [0, 0]
click at [21, 177] on link "LM Painting" at bounding box center [21, 177] width 24 height 4
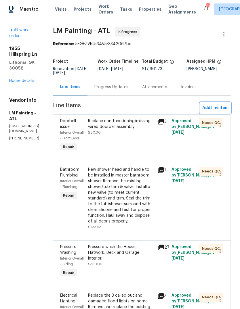
click at [219, 112] on span "Add line item" at bounding box center [215, 107] width 26 height 7
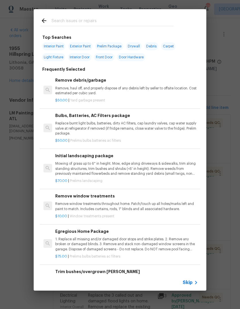
click at [131, 20] on input "text" at bounding box center [112, 21] width 122 height 9
click at [53, 47] on span "Interior Paint" at bounding box center [53, 46] width 23 height 8
type input "Interior Paint"
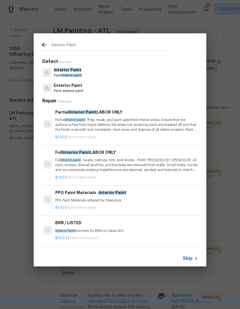
click at [64, 73] on p "Paint interior paint" at bounding box center [68, 75] width 28 height 5
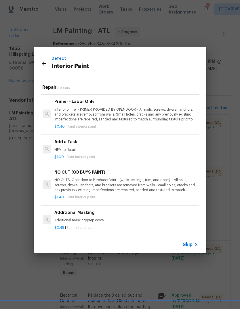
scroll to position [138, 1]
click at [62, 150] on p "HPM to detail" at bounding box center [125, 150] width 143 height 5
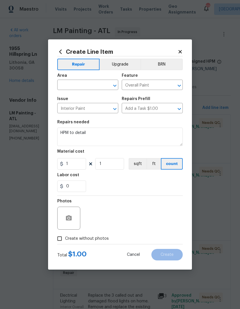
click at [70, 81] on input "text" at bounding box center [79, 85] width 45 height 9
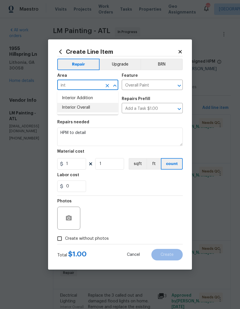
click at [68, 107] on li "Interior Overall" at bounding box center [87, 107] width 61 height 9
type input "Interior Overall"
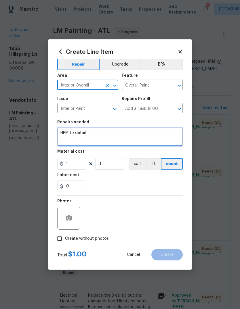
click at [93, 140] on textarea "HPM to detail" at bounding box center [119, 137] width 125 height 18
type textarea "H"
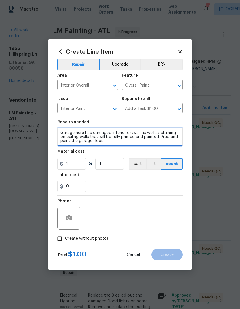
type textarea "Garage here has damaged interior drywall as well as staining on ceiling walls t…"
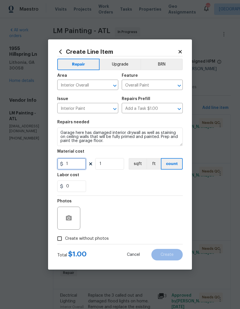
click at [71, 167] on input "1" at bounding box center [71, 164] width 29 height 12
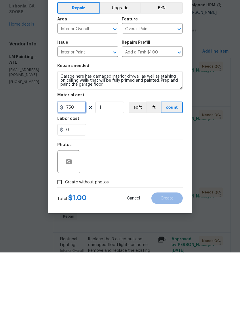
type input "750"
click at [69, 215] on icon "button" at bounding box center [69, 217] width 6 height 5
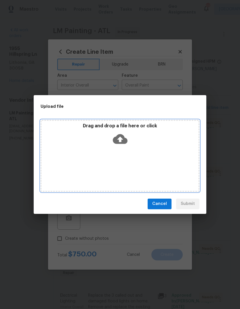
click at [133, 138] on div "Drag and drop a file here or click" at bounding box center [119, 135] width 157 height 25
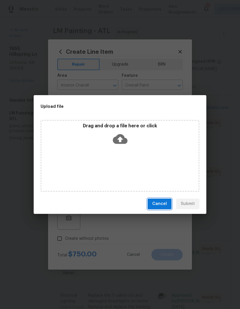
click at [164, 201] on span "Cancel" at bounding box center [159, 203] width 15 height 7
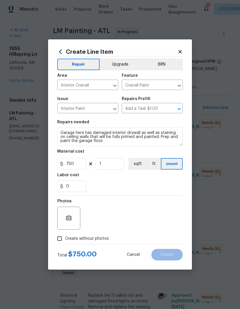
click at [61, 242] on input "Create without photos" at bounding box center [59, 238] width 11 height 11
checkbox input "true"
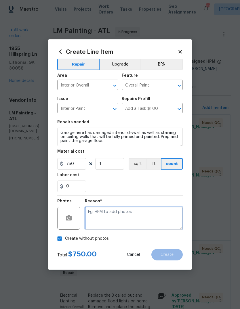
click at [166, 226] on textarea at bounding box center [134, 218] width 98 height 23
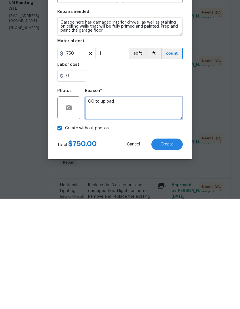
type textarea "GC to upload"
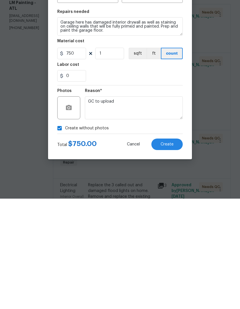
click at [175, 249] on button "Create" at bounding box center [166, 255] width 31 height 12
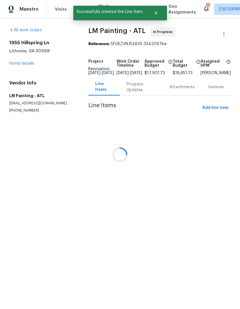
scroll to position [0, 0]
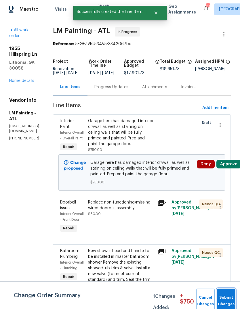
click at [229, 297] on button "Submit Changes" at bounding box center [226, 301] width 18 height 25
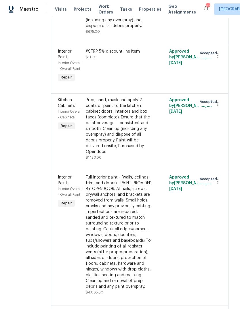
scroll to position [2016, 2]
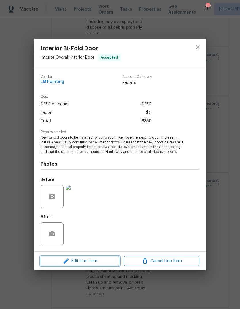
click at [74, 264] on span "Edit Line Item" at bounding box center [79, 261] width 75 height 7
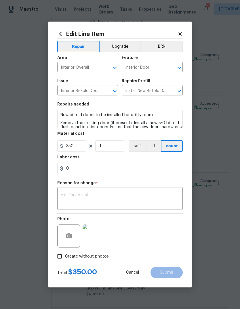
click at [71, 199] on textarea at bounding box center [120, 199] width 119 height 12
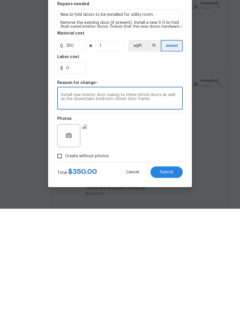
type textarea "Install new interior door casing to these bifold doors as well as the downstair…"
click at [77, 163] on input "0" at bounding box center [71, 169] width 29 height 12
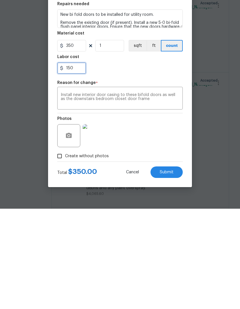
type input "150"
click at [169, 193] on textarea "Install new interior door casing to these bifold doors as well as the downstair…" at bounding box center [120, 199] width 119 height 12
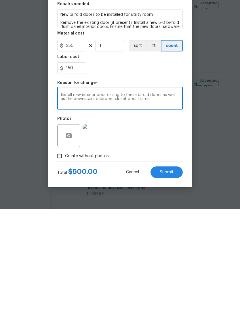
click at [175, 267] on button "Submit" at bounding box center [166, 273] width 32 height 12
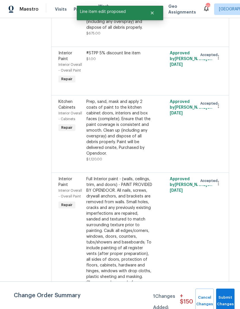
scroll to position [0, 0]
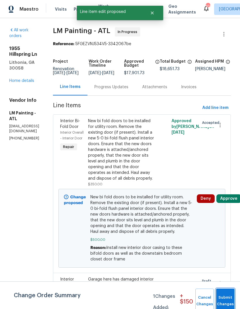
click at [229, 295] on button "Submit Changes" at bounding box center [225, 301] width 18 height 25
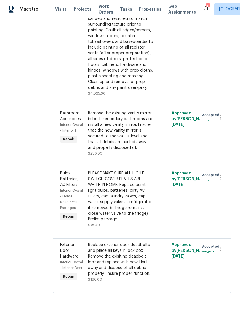
scroll to position [2431, 0]
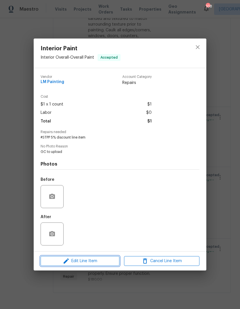
click at [64, 263] on icon "button" at bounding box center [66, 261] width 5 height 5
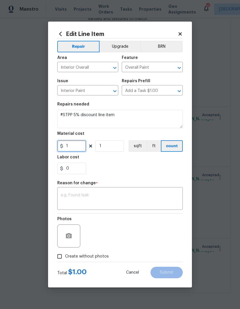
click at [72, 148] on input "1" at bounding box center [71, 146] width 29 height 12
click at [79, 147] on input "-9301" at bounding box center [71, 146] width 29 height 12
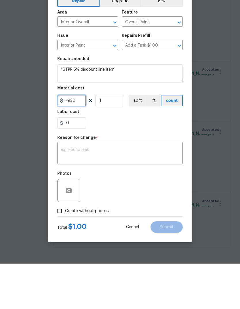
type input "-930"
click at [169, 181] on div "Reason for change *" at bounding box center [119, 184] width 125 height 7
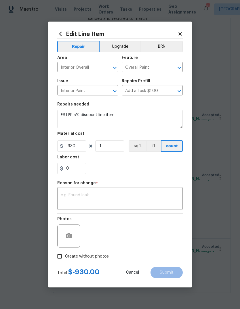
click at [167, 197] on textarea at bounding box center [120, 199] width 119 height 12
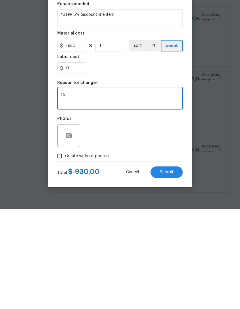
type textarea "O"
type textarea "Line item updated"
click at [171, 271] on span "Submit" at bounding box center [167, 273] width 14 height 4
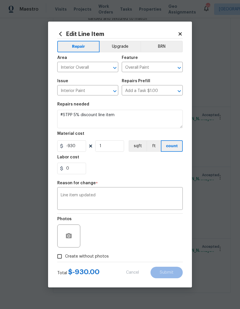
type input "1"
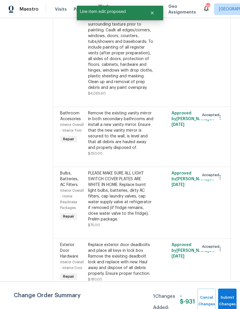
scroll to position [0, 0]
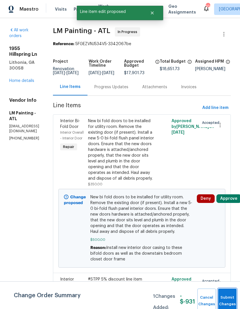
click at [230, 295] on button "Submit Changes" at bounding box center [227, 301] width 18 height 25
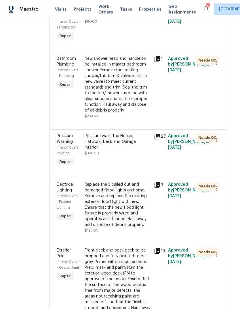
scroll to position [429, 0]
